Goal: Task Accomplishment & Management: Use online tool/utility

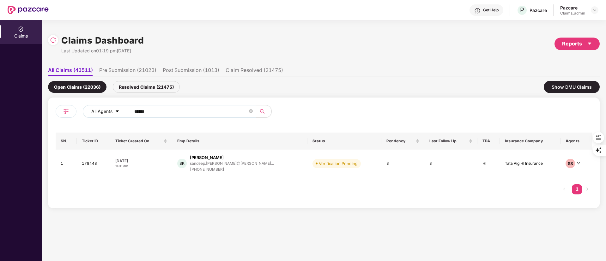
drag, startPoint x: 157, startPoint y: 112, endPoint x: 110, endPoint y: 110, distance: 46.2
click at [110, 110] on div "All Agents ******" at bounding box center [244, 111] width 322 height 13
paste input "text"
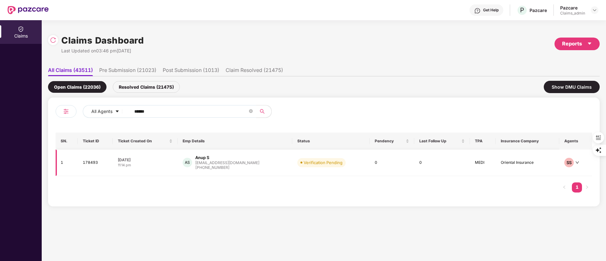
type input "******"
click at [220, 164] on div "[EMAIL_ADDRESS][DOMAIN_NAME]" at bounding box center [227, 163] width 64 height 4
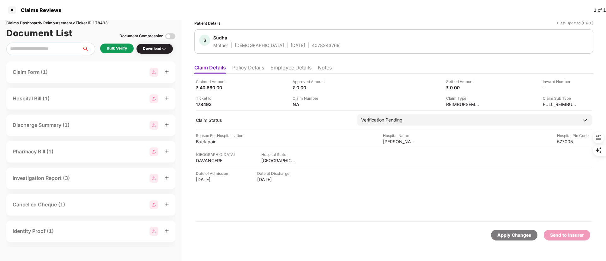
click at [251, 68] on li "Policy Details" at bounding box center [248, 69] width 32 height 9
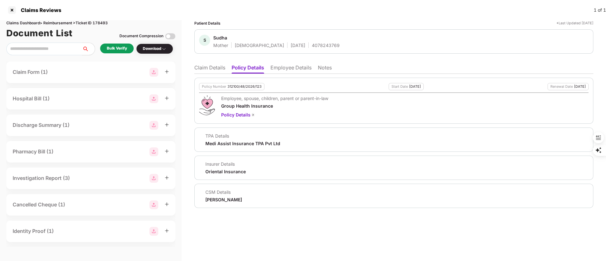
click at [112, 51] on div "Bulk Verify" at bounding box center [117, 49] width 20 height 6
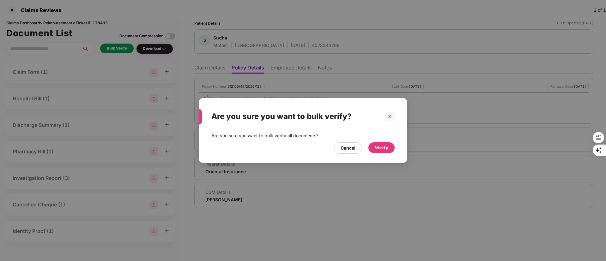
click at [378, 145] on div "Verify" at bounding box center [382, 147] width 14 height 7
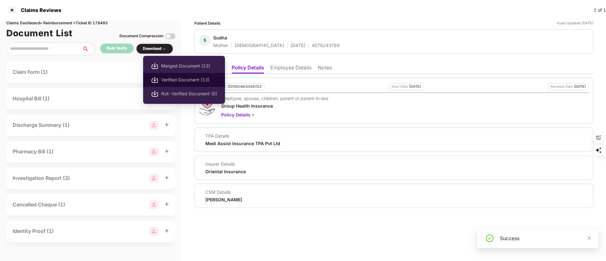
click at [175, 77] on span "Verified Document (13)" at bounding box center [189, 80] width 56 height 7
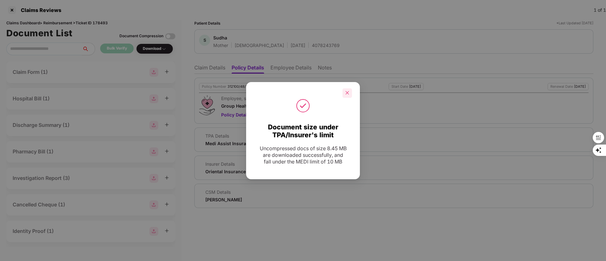
click at [348, 91] on icon "close" at bounding box center [347, 93] width 4 height 4
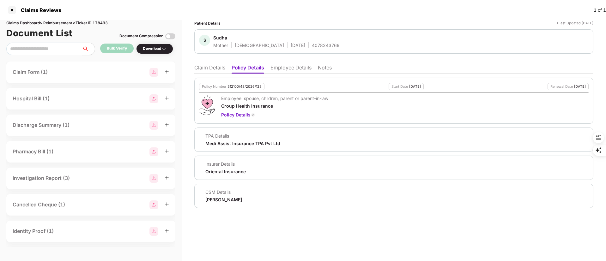
click at [202, 69] on li "Claim Details" at bounding box center [209, 69] width 31 height 9
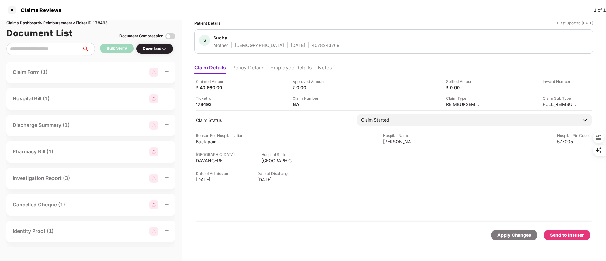
click at [560, 236] on div "Send to Insurer" at bounding box center [567, 235] width 34 height 7
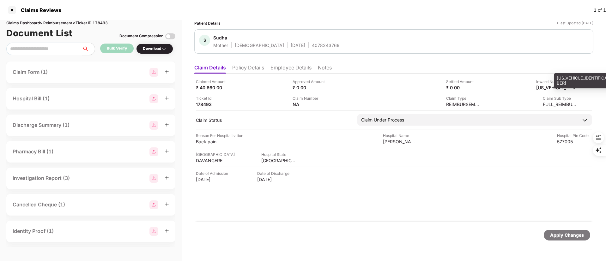
click at [555, 89] on div "[US_VEHICLE_IDENTIFICATION_NUMBER]" at bounding box center [554, 88] width 35 height 6
copy div "[US_VEHICLE_IDENTIFICATION_NUMBER]"
click at [252, 65] on li "Policy Details" at bounding box center [248, 69] width 32 height 9
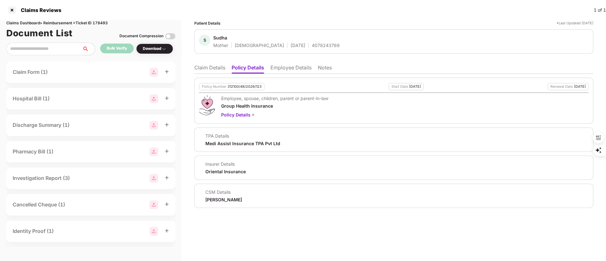
click at [210, 67] on li "Claim Details" at bounding box center [209, 69] width 31 height 9
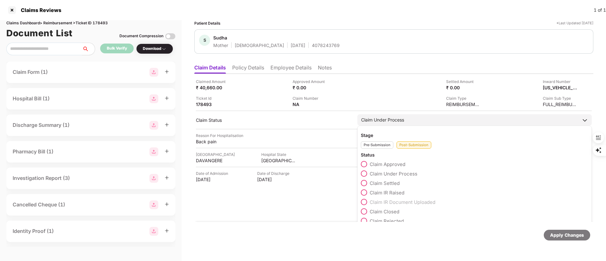
click at [384, 181] on span "Claim Settled" at bounding box center [385, 184] width 30 height 6
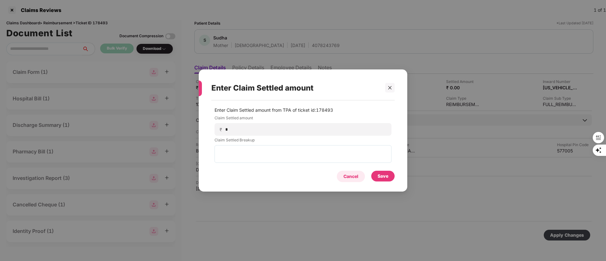
click at [358, 177] on div "Cancel" at bounding box center [351, 176] width 15 height 7
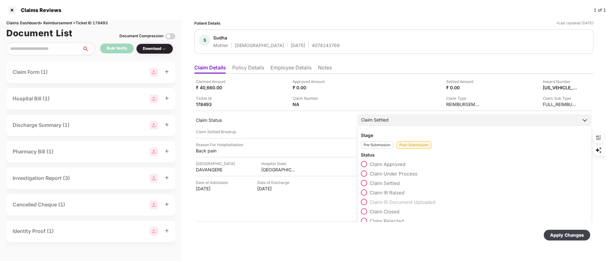
scroll to position [9, 0]
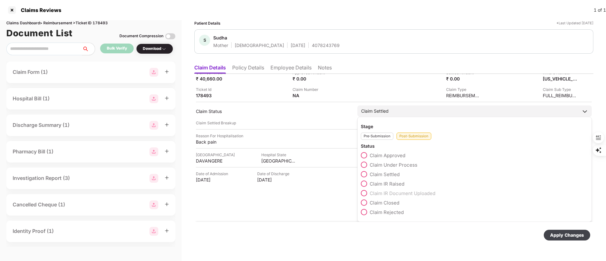
click at [367, 134] on div "Pre-Submission" at bounding box center [377, 136] width 33 height 7
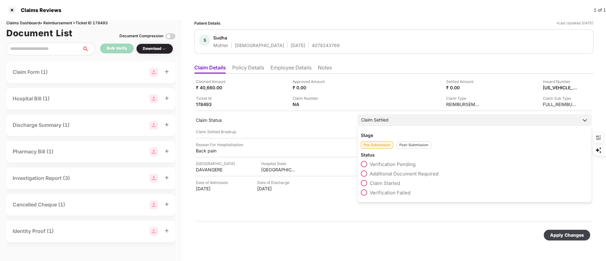
click at [391, 184] on span "Claim Started" at bounding box center [385, 184] width 30 height 6
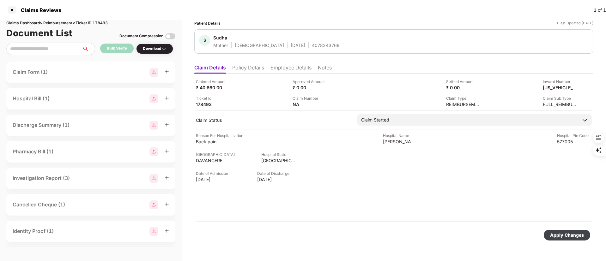
click at [575, 231] on div "Apply Changes" at bounding box center [567, 235] width 46 height 11
click at [256, 66] on li "Policy Details" at bounding box center [248, 69] width 32 height 9
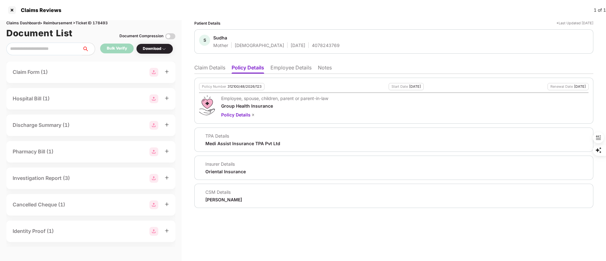
click at [285, 70] on li "Employee Details" at bounding box center [291, 69] width 41 height 9
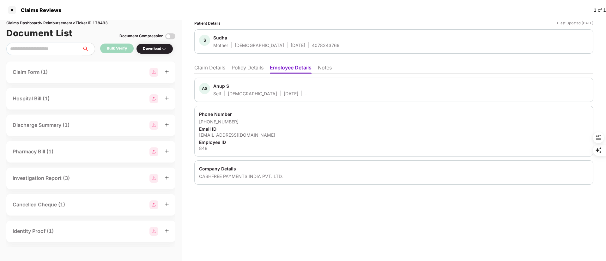
click at [215, 86] on div "Anup S" at bounding box center [221, 86] width 16 height 6
copy div "Anup"
click at [246, 66] on li "Policy Details" at bounding box center [248, 69] width 32 height 9
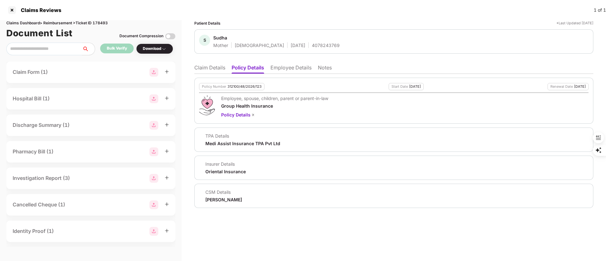
click at [286, 71] on li "Employee Details" at bounding box center [291, 69] width 41 height 9
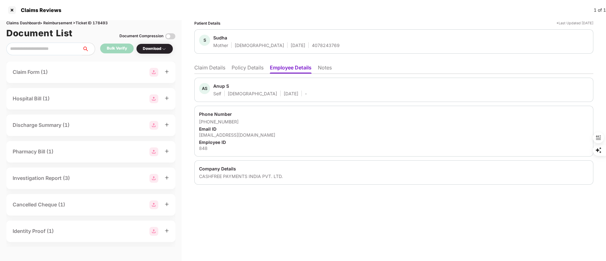
drag, startPoint x: 208, startPoint y: 67, endPoint x: 209, endPoint y: 64, distance: 3.9
click at [209, 67] on li "Claim Details" at bounding box center [209, 69] width 31 height 9
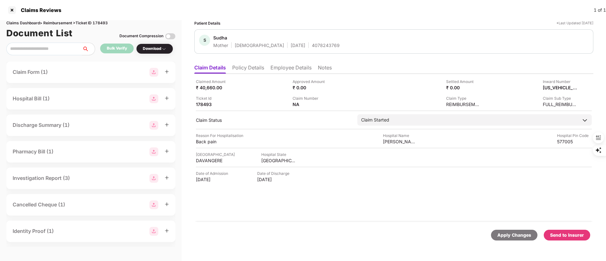
click at [285, 69] on li "Employee Details" at bounding box center [291, 69] width 41 height 9
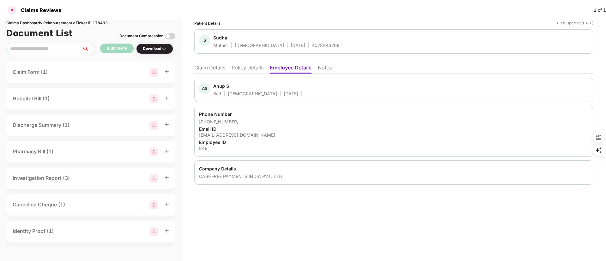
click at [12, 8] on div at bounding box center [12, 10] width 10 height 10
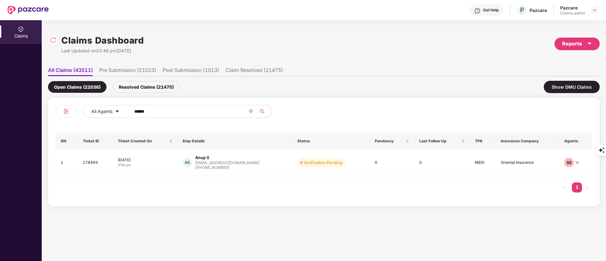
drag, startPoint x: 163, startPoint y: 113, endPoint x: 71, endPoint y: 113, distance: 91.7
click at [71, 113] on div "All Agents ******" at bounding box center [190, 114] width 268 height 18
paste input "text"
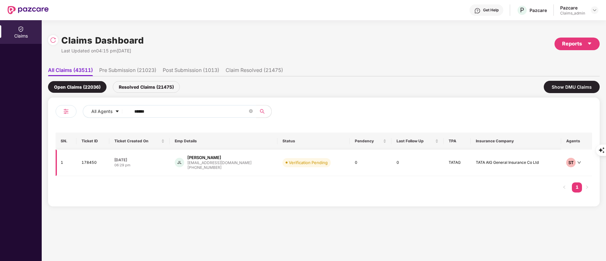
type input "******"
click at [214, 159] on div "[PERSON_NAME]" at bounding box center [204, 158] width 34 height 6
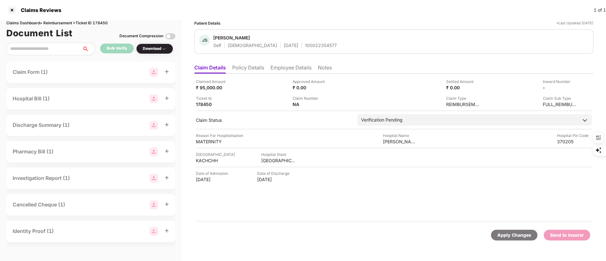
click at [244, 65] on li "Policy Details" at bounding box center [248, 69] width 32 height 9
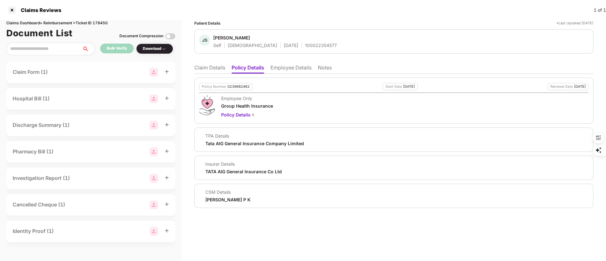
click at [208, 69] on li "Claim Details" at bounding box center [209, 69] width 31 height 9
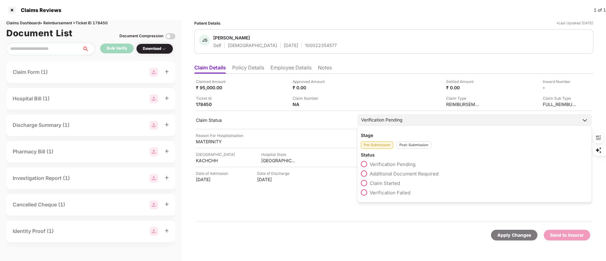
click at [372, 186] on span "Claim Started" at bounding box center [385, 184] width 30 height 6
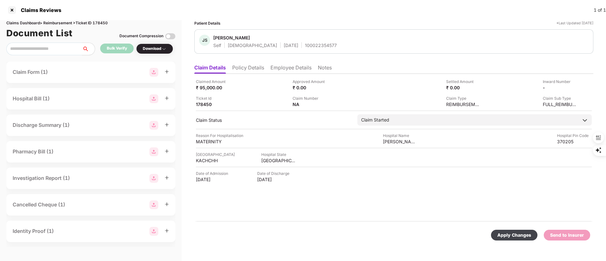
click at [520, 237] on div "Apply Changes" at bounding box center [515, 235] width 34 height 7
click at [286, 72] on li "Employee Details" at bounding box center [291, 69] width 41 height 9
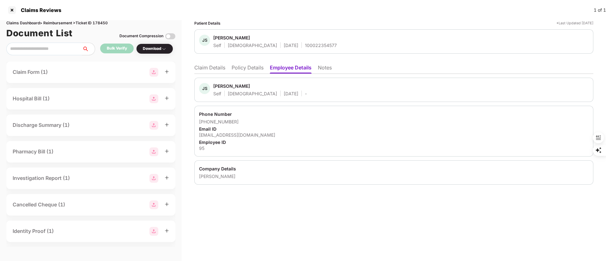
click at [203, 67] on li "Claim Details" at bounding box center [209, 69] width 31 height 9
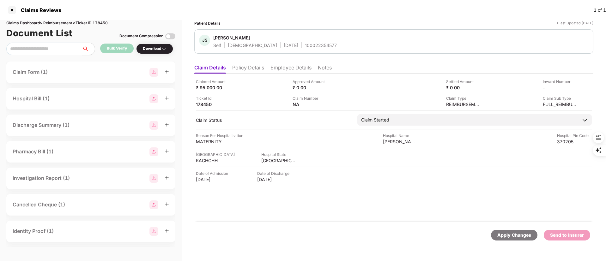
click at [305, 48] on div "100022354577" at bounding box center [321, 45] width 32 height 6
copy div "100022354577"
click at [248, 67] on li "Policy Details" at bounding box center [248, 69] width 32 height 9
click at [248, 68] on li "Policy Details" at bounding box center [248, 69] width 32 height 9
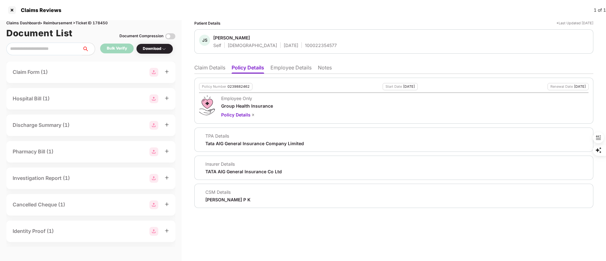
click at [240, 87] on div "0239882462" at bounding box center [239, 87] width 22 height 4
copy div "0239882462"
click at [11, 6] on div at bounding box center [12, 10] width 10 height 10
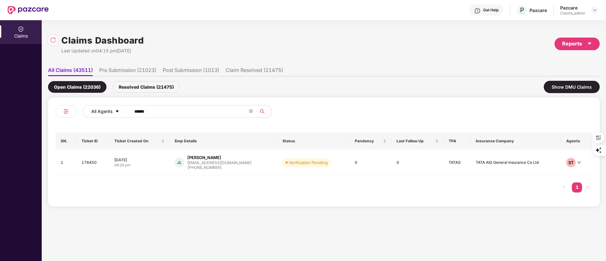
drag, startPoint x: 155, startPoint y: 112, endPoint x: 115, endPoint y: 114, distance: 39.6
click at [115, 114] on div "All Agents ******" at bounding box center [244, 111] width 322 height 13
paste input "text"
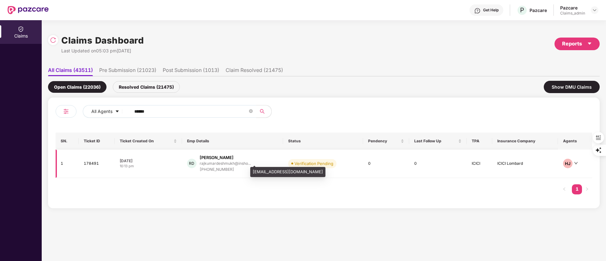
type input "******"
click at [214, 165] on div "rajkumardeshmukh@insho..." at bounding box center [225, 164] width 51 height 4
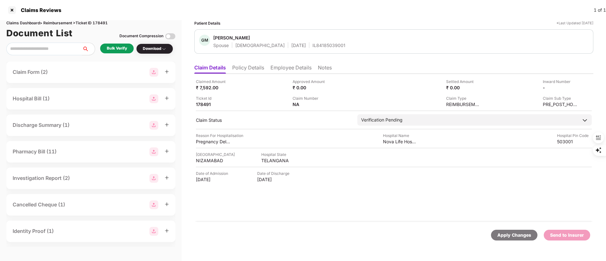
click at [286, 65] on li "Employee Details" at bounding box center [291, 69] width 41 height 9
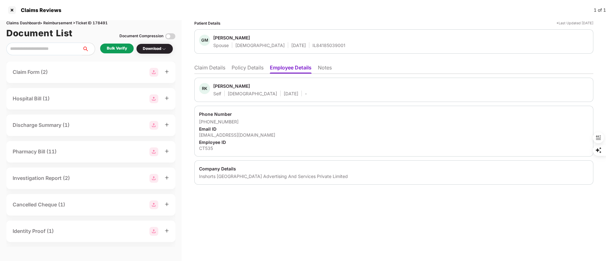
click at [215, 65] on li "Claim Details" at bounding box center [209, 69] width 31 height 9
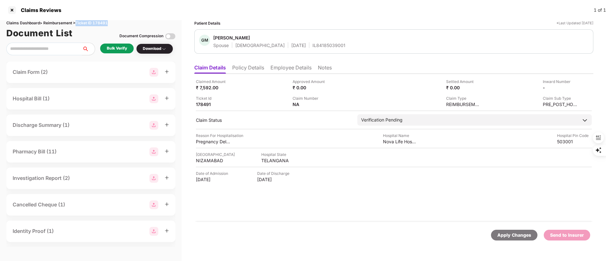
drag, startPoint x: 77, startPoint y: 22, endPoint x: 123, endPoint y: 23, distance: 45.5
click at [123, 23] on div "Claims Dashboard > Reimbursement > Ticket ID 178491" at bounding box center [90, 23] width 169 height 6
copy div "Ticket ID 178491"
click at [12, 9] on div at bounding box center [12, 10] width 10 height 10
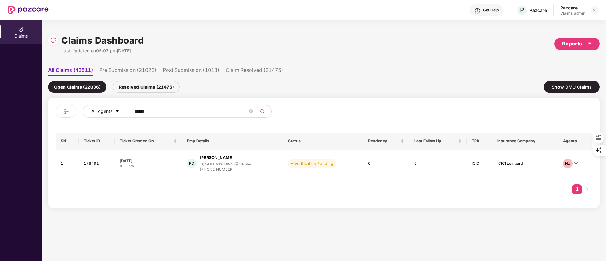
drag, startPoint x: 172, startPoint y: 108, endPoint x: 87, endPoint y: 108, distance: 85.7
click at [87, 108] on div "All Agents ******" at bounding box center [244, 111] width 322 height 13
paste input "text"
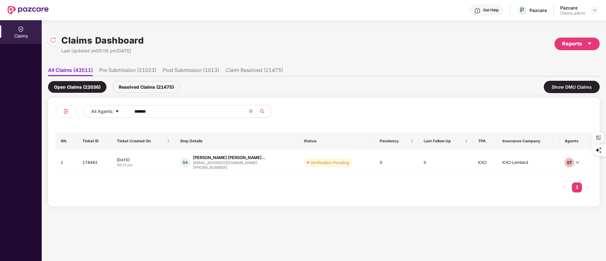
type input "******"
click at [215, 165] on div "[PHONE_NUMBER]" at bounding box center [229, 168] width 72 height 6
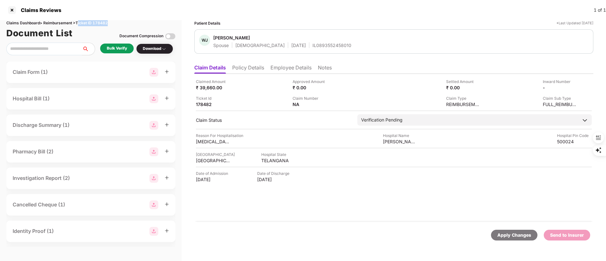
drag, startPoint x: 78, startPoint y: 23, endPoint x: 110, endPoint y: 23, distance: 31.6
click at [110, 23] on div "Claims Dashboard > Reimbursement > Ticket ID 178482" at bounding box center [90, 23] width 169 height 6
copy div "Ticket ID 178482"
click at [14, 9] on div at bounding box center [12, 10] width 10 height 10
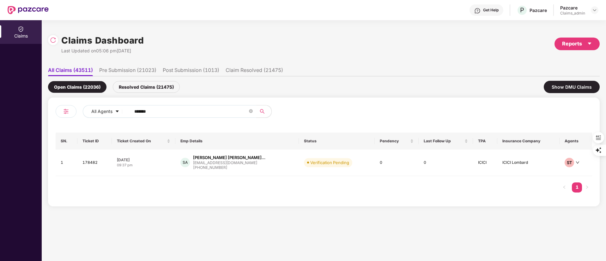
drag, startPoint x: 164, startPoint y: 109, endPoint x: 81, endPoint y: 111, distance: 83.5
click at [81, 111] on div "All Agents ******" at bounding box center [190, 114] width 268 height 18
paste input "text"
type input "******"
click at [221, 161] on div "[EMAIL_ADDRESS][DOMAIN_NAME]" at bounding box center [228, 163] width 64 height 4
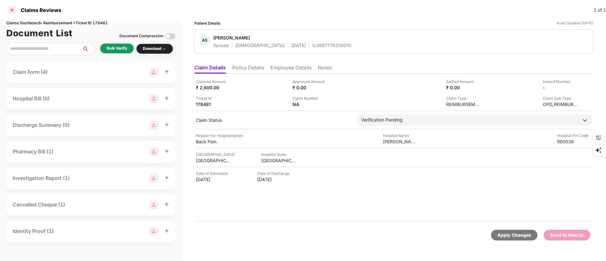
click at [10, 9] on div at bounding box center [12, 10] width 10 height 10
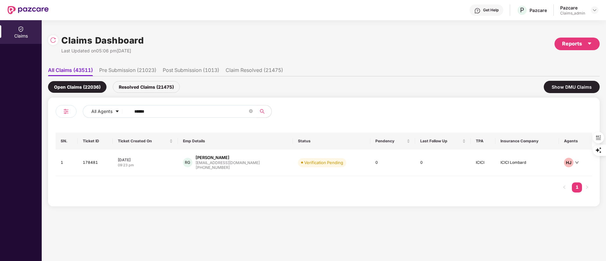
drag, startPoint x: 150, startPoint y: 110, endPoint x: 79, endPoint y: 110, distance: 70.8
click at [79, 110] on div "All Agents ******" at bounding box center [190, 114] width 268 height 18
paste input "*"
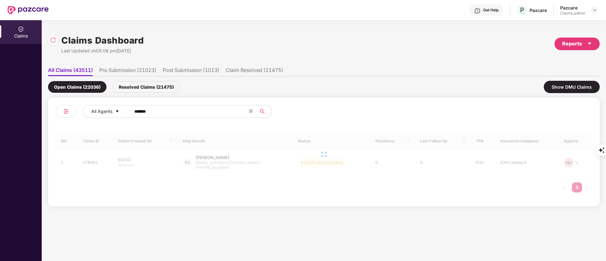
click at [136, 112] on input "*******" at bounding box center [191, 111] width 114 height 9
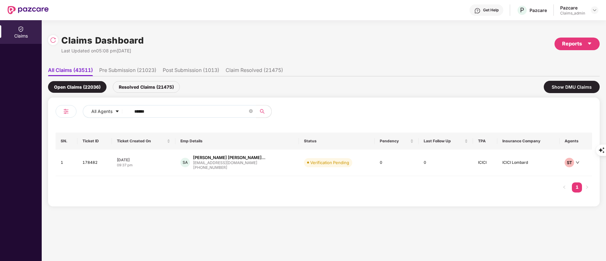
drag, startPoint x: 46, startPoint y: 137, endPoint x: 32, endPoint y: 93, distance: 46.2
click at [46, 137] on div "Claims Dashboard Last Updated on 05:08 pm[DATE] Reports All Claims (43511) Pre …" at bounding box center [324, 140] width 565 height 241
drag, startPoint x: 158, startPoint y: 111, endPoint x: 155, endPoint y: 140, distance: 29.0
click at [77, 113] on div "All Agents ******" at bounding box center [190, 114] width 268 height 18
paste input "text"
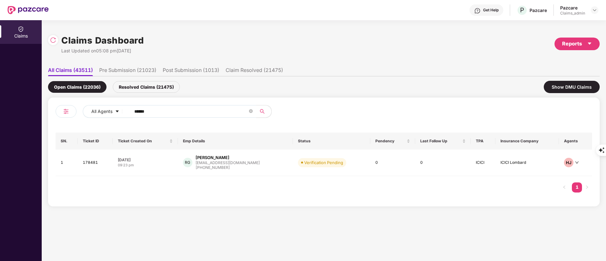
drag, startPoint x: 155, startPoint y: 110, endPoint x: 71, endPoint y: 101, distance: 84.3
click at [71, 101] on div "All Agents ****** SN. Ticket ID Ticket Created On Emp Details Status Pendency L…" at bounding box center [324, 152] width 552 height 109
paste input "text"
type input "******"
click at [239, 169] on div "SP [PERSON_NAME] [PERSON_NAME].patil@data-axl... [PHONE_NUMBER]" at bounding box center [225, 164] width 96 height 18
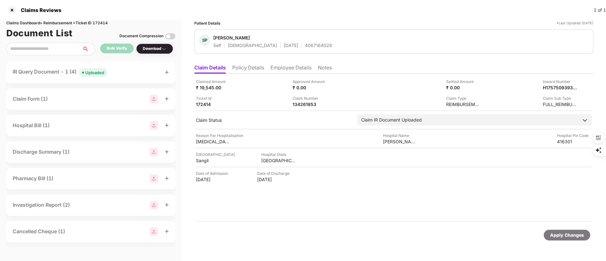
click at [112, 77] on div "IR Query Document - 1 (4) Uploaded" at bounding box center [91, 72] width 157 height 9
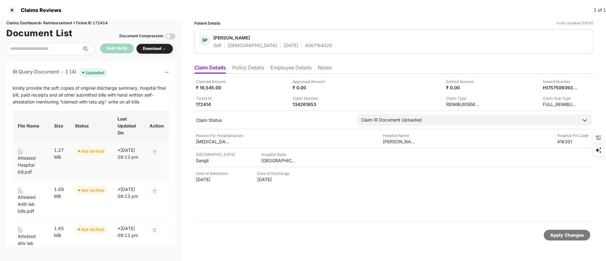
scroll to position [95, 0]
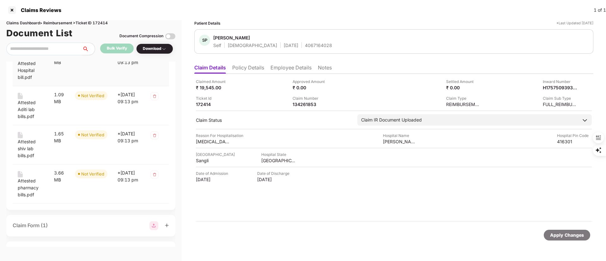
click at [31, 71] on div "Attested Hospital bill.pdf" at bounding box center [31, 70] width 26 height 21
click at [30, 112] on div "Attested Aditi lab bills.pdf" at bounding box center [31, 109] width 26 height 21
click at [30, 149] on div "Attested shiv lab bills.pdf" at bounding box center [31, 148] width 26 height 21
click at [35, 190] on div "Attested pharmacy bills.pdf" at bounding box center [31, 188] width 26 height 21
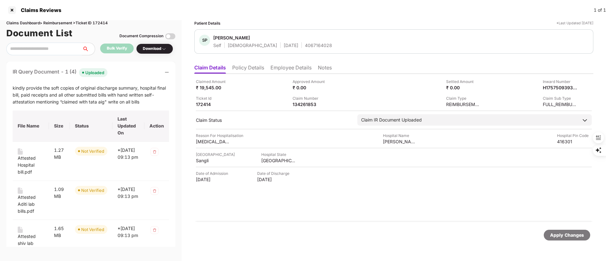
click at [165, 74] on icon "minus" at bounding box center [167, 72] width 4 height 4
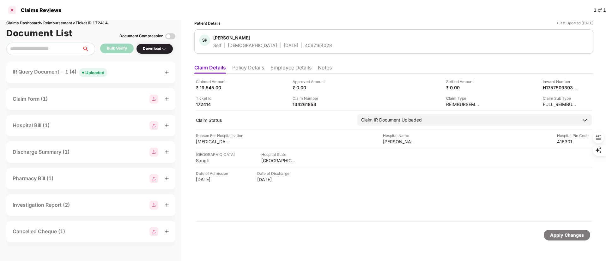
click at [12, 13] on div at bounding box center [12, 10] width 10 height 10
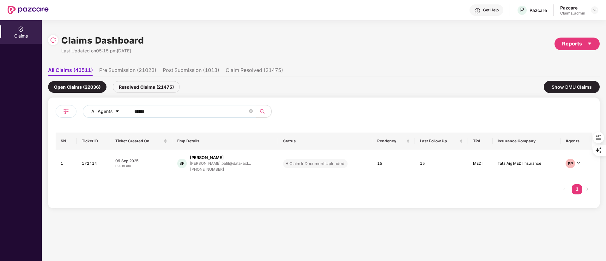
drag, startPoint x: 160, startPoint y: 112, endPoint x: 85, endPoint y: 112, distance: 75.3
click at [85, 112] on div "All Agents ******" at bounding box center [244, 111] width 322 height 13
paste input "**"
type input "******"
click at [200, 165] on div "[PERSON_NAME].patil@data-axl..." at bounding box center [220, 164] width 61 height 4
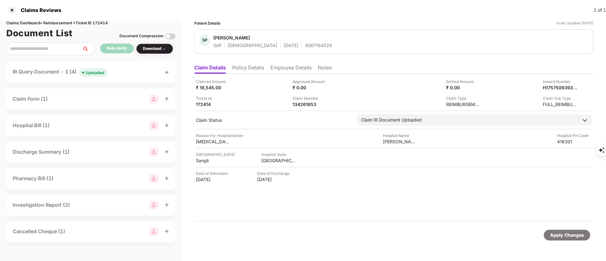
click at [121, 66] on div "IR Query Document - 1 (4) Uploaded" at bounding box center [90, 73] width 169 height 22
click at [121, 68] on div "IR Query Document - 1 (4) Uploaded" at bounding box center [91, 72] width 157 height 9
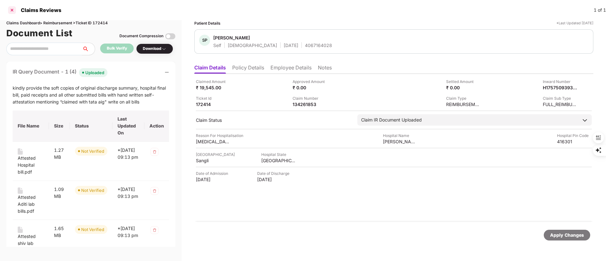
click at [12, 9] on div at bounding box center [12, 10] width 10 height 10
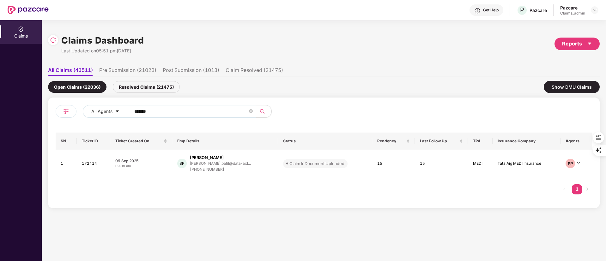
drag, startPoint x: 179, startPoint y: 114, endPoint x: 0, endPoint y: 114, distance: 178.6
click at [0, 114] on div "Claims Claims Dashboard Last Updated on 05:51 pm[DATE] Reports All Claims (4351…" at bounding box center [303, 140] width 606 height 241
paste input "text"
type input "******"
click at [225, 167] on div "[PHONE_NUMBER]" at bounding box center [220, 170] width 61 height 6
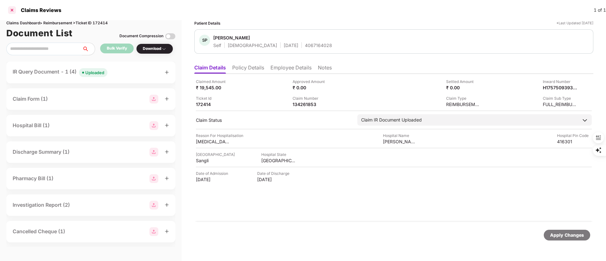
click at [11, 9] on div at bounding box center [12, 10] width 10 height 10
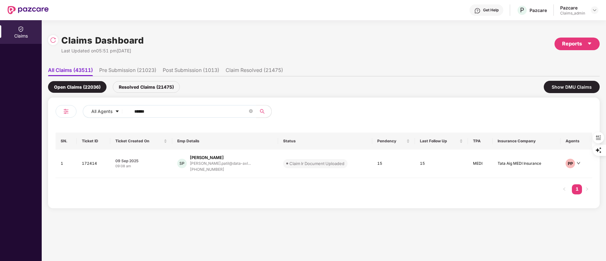
drag, startPoint x: 181, startPoint y: 114, endPoint x: 53, endPoint y: 118, distance: 127.5
click at [53, 118] on div "All Agents ****** SN. Ticket ID Ticket Created On Emp Details Status Pendency L…" at bounding box center [324, 153] width 552 height 111
paste input "text"
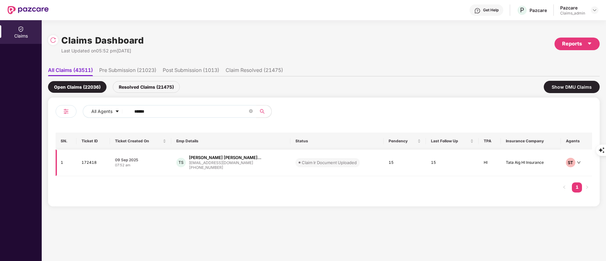
type input "******"
click at [310, 160] on div "Claim Ir Document Uploaded" at bounding box center [329, 163] width 55 height 6
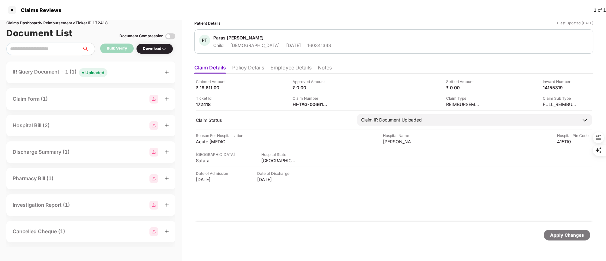
click at [125, 74] on div "IR Query Document - 1 (1) Uploaded" at bounding box center [91, 72] width 157 height 9
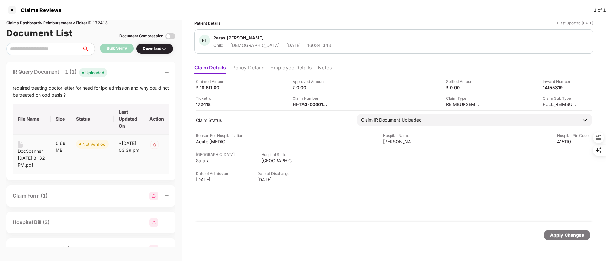
click at [35, 162] on div "DocScanner [DATE] 3-32 PM.pdf" at bounding box center [32, 158] width 28 height 21
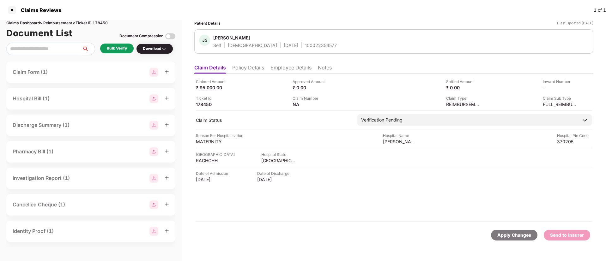
click at [254, 66] on li "Policy Details" at bounding box center [248, 69] width 32 height 9
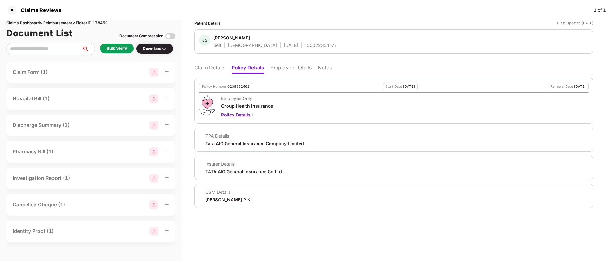
click at [286, 65] on li "Employee Details" at bounding box center [291, 69] width 41 height 9
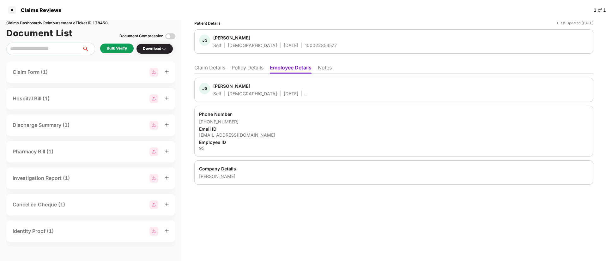
click at [246, 68] on li "Policy Details" at bounding box center [248, 69] width 32 height 9
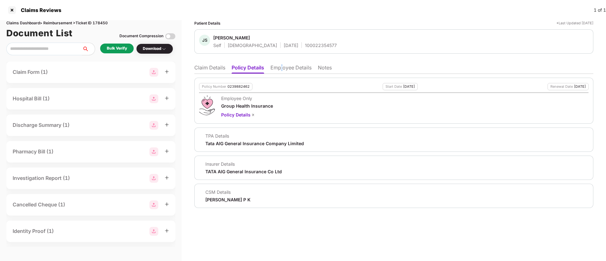
click at [283, 71] on li "Employee Details" at bounding box center [291, 69] width 41 height 9
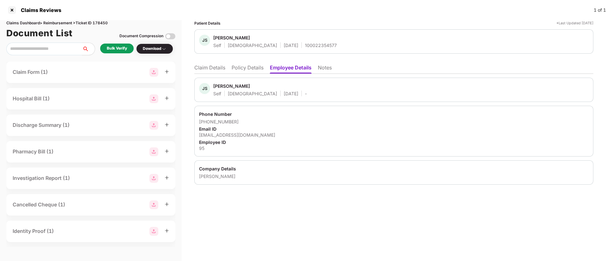
click at [121, 46] on div "Bulk Verify" at bounding box center [117, 49] width 20 height 6
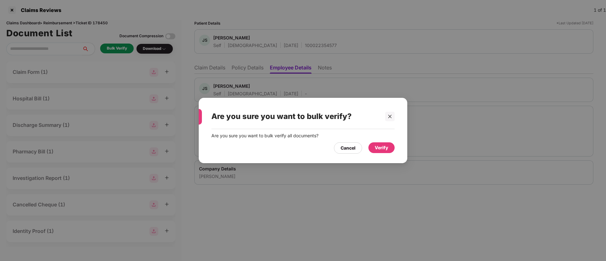
click at [392, 150] on div "Verify" at bounding box center [382, 148] width 26 height 11
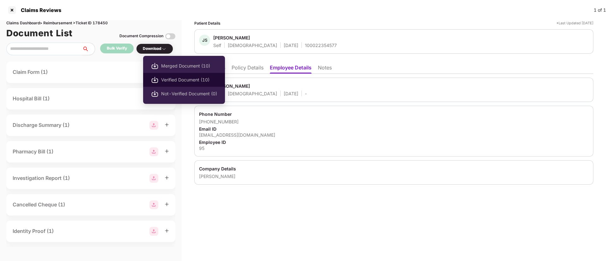
click at [178, 80] on span "Verified Document (10)" at bounding box center [189, 80] width 56 height 7
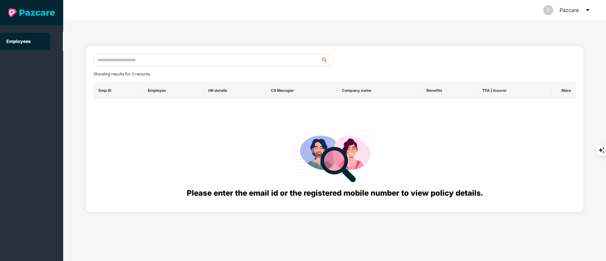
click at [149, 61] on input "text" at bounding box center [208, 60] width 228 height 13
paste input "**********"
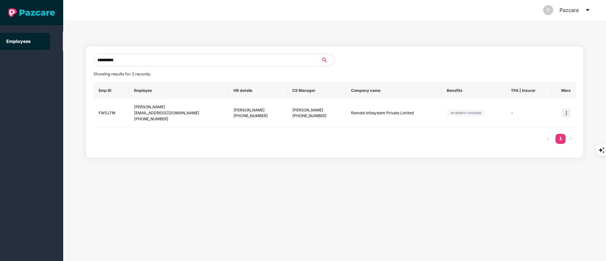
drag, startPoint x: 164, startPoint y: 57, endPoint x: 0, endPoint y: 57, distance: 164.4
click at [0, 57] on section "**********" at bounding box center [303, 130] width 606 height 261
paste input "text"
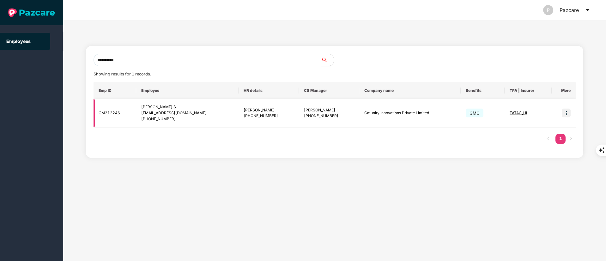
type input "**********"
click at [569, 115] on img at bounding box center [566, 113] width 9 height 9
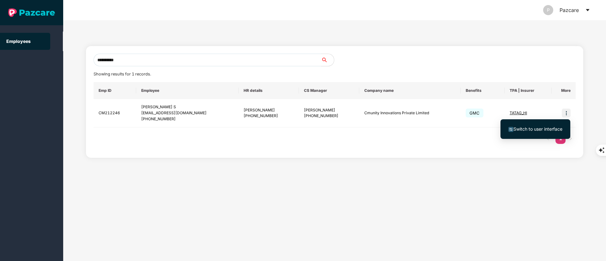
click at [559, 125] on li "Switch to user interface" at bounding box center [536, 129] width 70 height 13
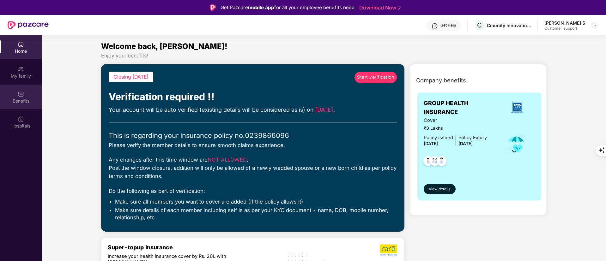
click at [30, 94] on div "Benefits" at bounding box center [21, 97] width 42 height 24
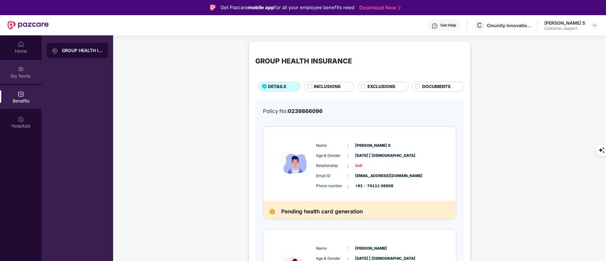
click at [32, 73] on div "My family" at bounding box center [21, 76] width 42 height 6
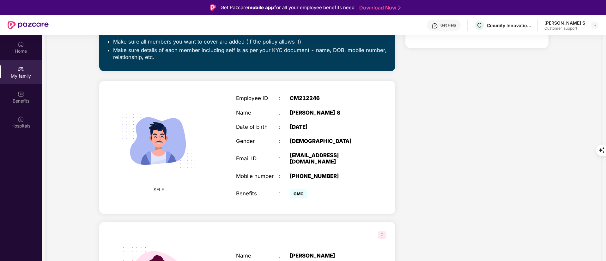
scroll to position [47, 0]
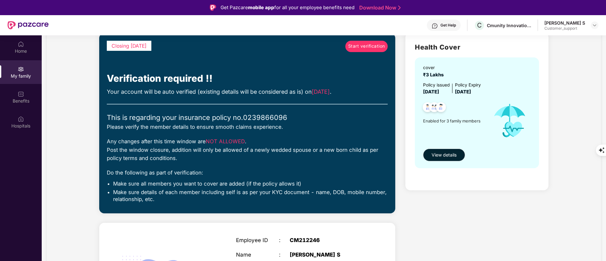
click at [354, 52] on div "Start verification" at bounding box center [341, 50] width 94 height 18
click at [359, 43] on span "Start verification" at bounding box center [366, 46] width 37 height 7
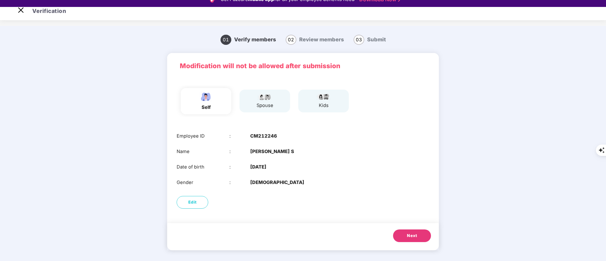
scroll to position [15, 0]
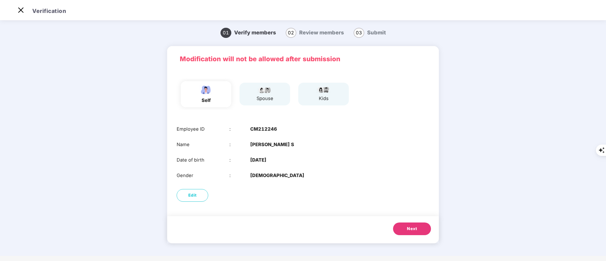
click at [427, 229] on button "Next" at bounding box center [412, 229] width 38 height 13
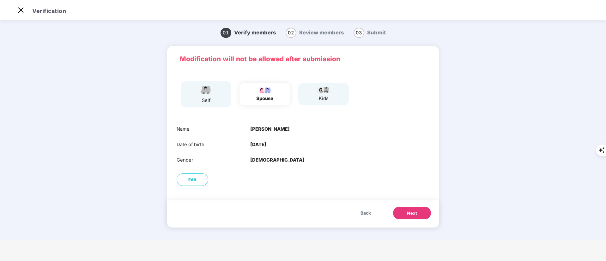
click at [427, 229] on div "Modification will not be allowed after submission self spouse kids Name : [PERS…" at bounding box center [303, 140] width 272 height 188
click at [419, 213] on button "Next" at bounding box center [412, 213] width 38 height 13
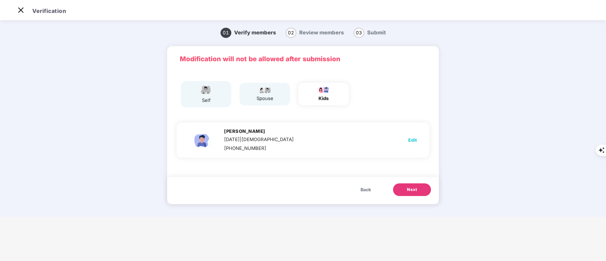
click at [405, 193] on button "Next" at bounding box center [412, 190] width 38 height 13
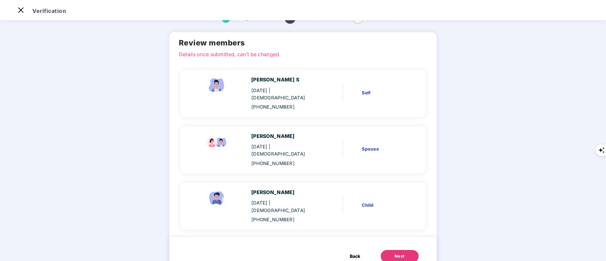
scroll to position [23, 0]
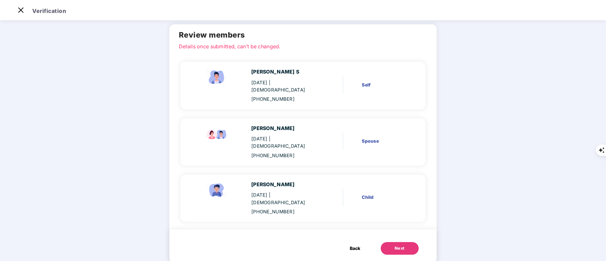
click at [29, 8] on header "Verification" at bounding box center [303, 10] width 606 height 20
click at [25, 10] on img at bounding box center [21, 10] width 10 height 10
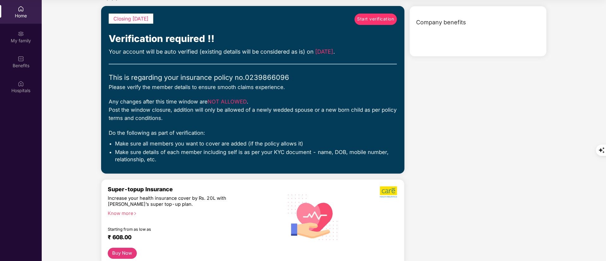
scroll to position [0, 0]
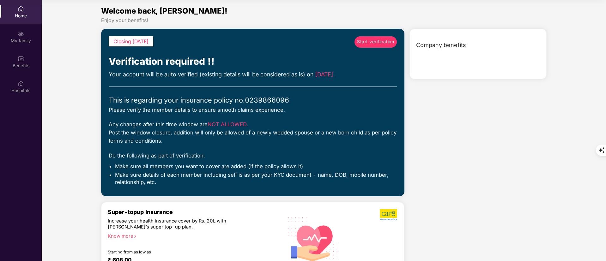
click at [26, 14] on div "Home" at bounding box center [21, 16] width 42 height 6
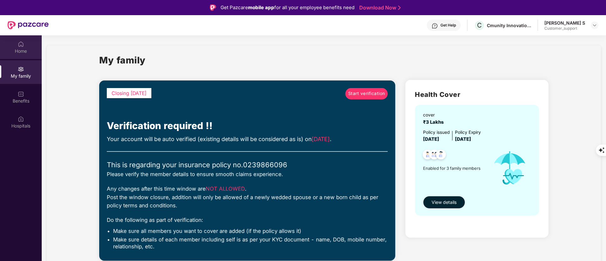
click at [19, 43] on img at bounding box center [21, 44] width 6 height 6
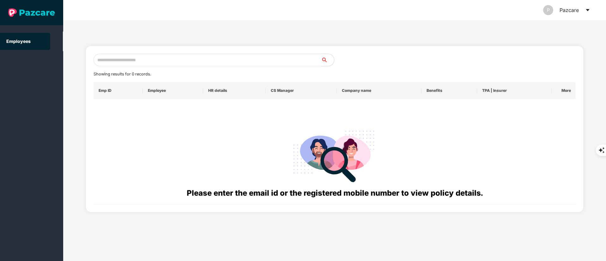
drag, startPoint x: 116, startPoint y: 64, endPoint x: 141, endPoint y: 63, distance: 25.3
click at [117, 64] on input "text" at bounding box center [208, 60] width 228 height 13
paste input "**********"
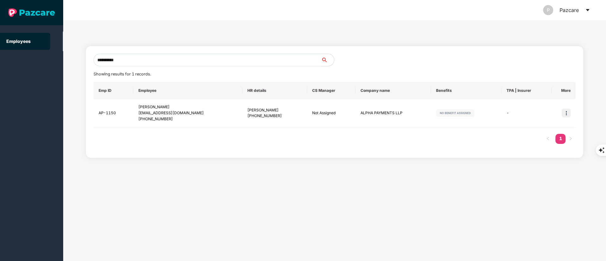
drag, startPoint x: 133, startPoint y: 52, endPoint x: 135, endPoint y: 57, distance: 4.6
click at [133, 54] on div "**********" at bounding box center [335, 102] width 498 height 112
drag, startPoint x: 130, startPoint y: 59, endPoint x: 43, endPoint y: 60, distance: 87.0
click at [40, 59] on section "**********" at bounding box center [303, 130] width 606 height 261
paste input "**********"
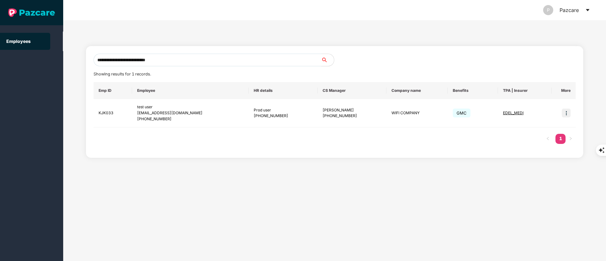
type input "**********"
